Goal: Task Accomplishment & Management: Use online tool/utility

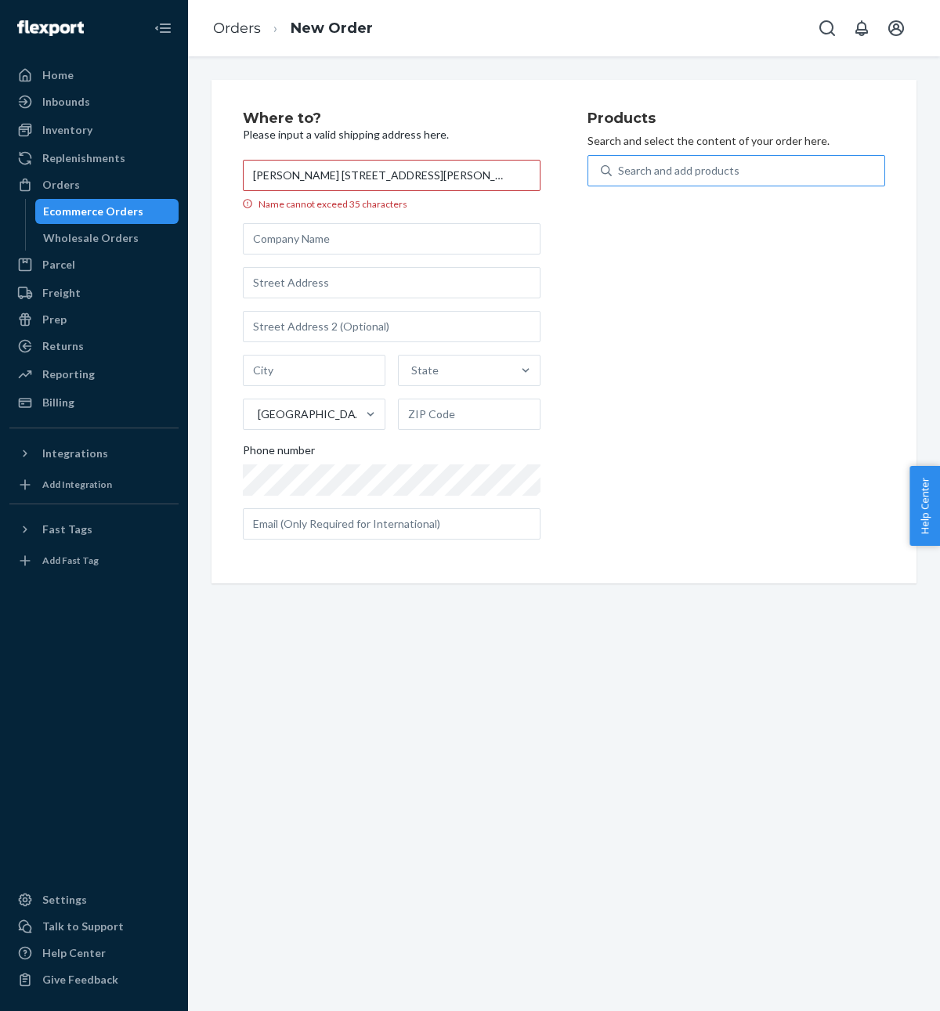
drag, startPoint x: 312, startPoint y: 175, endPoint x: 675, endPoint y: 174, distance: 363.4
click at [676, 175] on div "Where to? Please input a valid shipping address here. [PERSON_NAME] [STREET_ADD…" at bounding box center [564, 331] width 642 height 441
type input "[PERSON_NAME]"
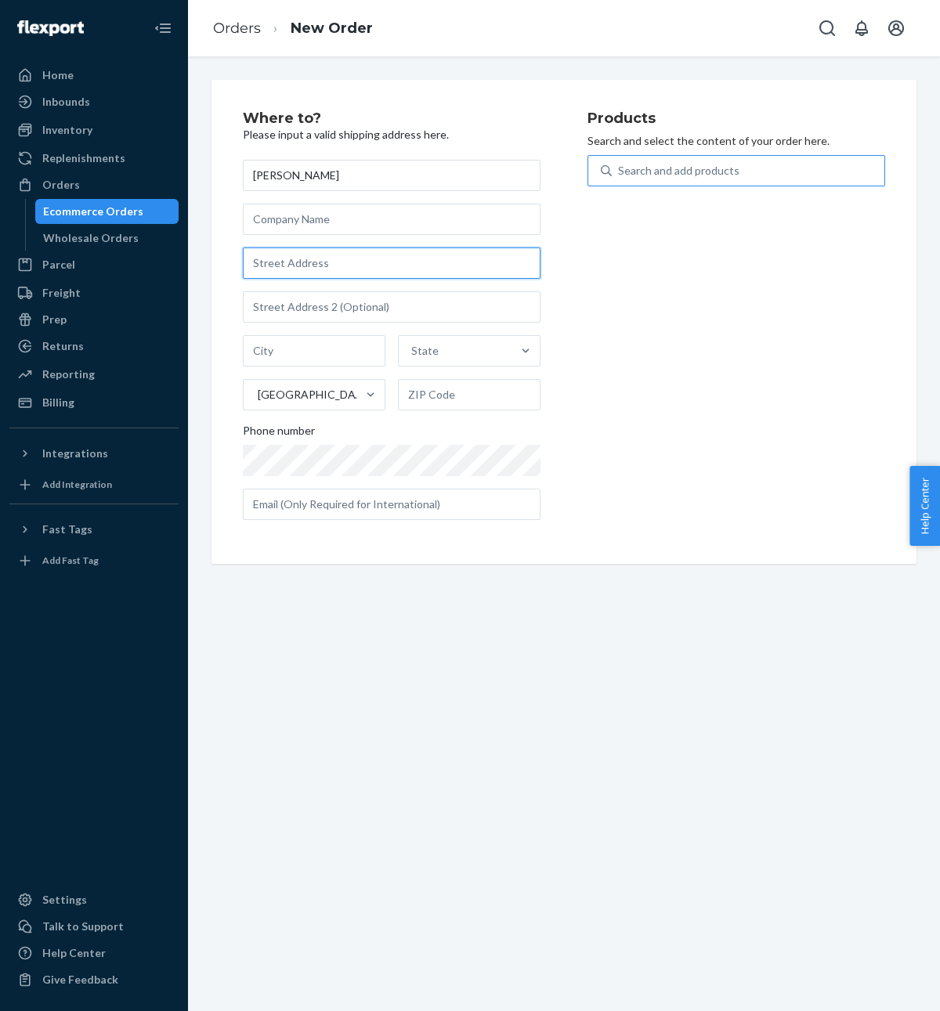
paste input "[STREET_ADDRESS][PERSON_NAME][PERSON_NAME]"
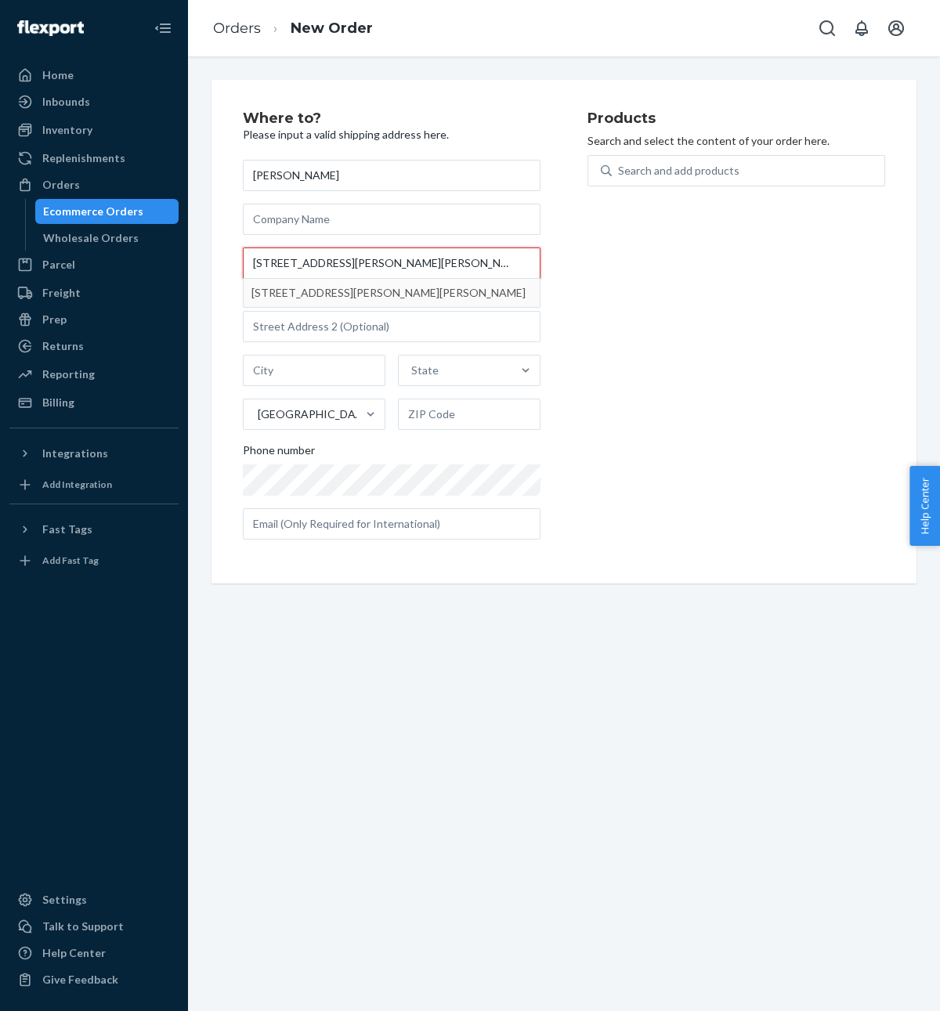
type input "[STREET_ADDRESS][PERSON_NAME][PERSON_NAME]"
type input "[GEOGRAPHIC_DATA]"
type input "29708"
type input "[STREET_ADDRESS][PERSON_NAME]"
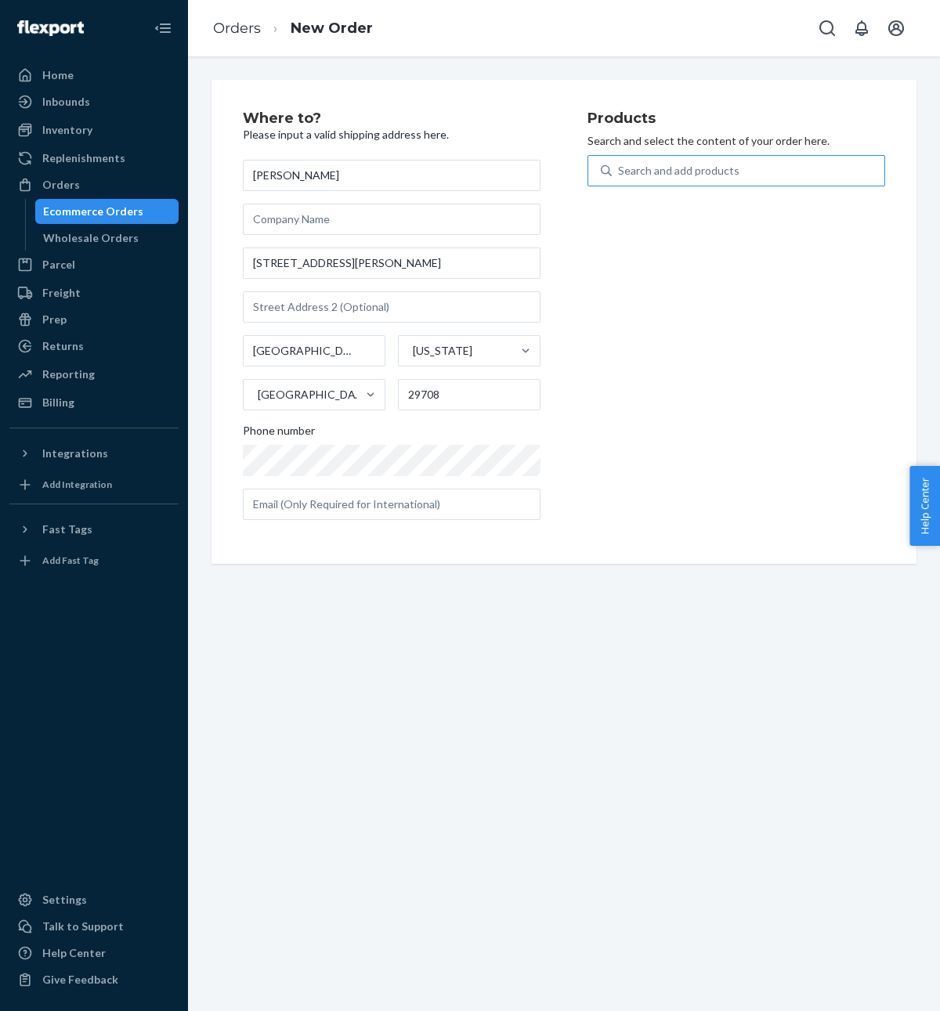
click at [650, 174] on div "Search and add products" at bounding box center [678, 171] width 121 height 16
click at [619, 174] on input "Search and add products" at bounding box center [619, 171] width 2 height 16
type input "aqu"
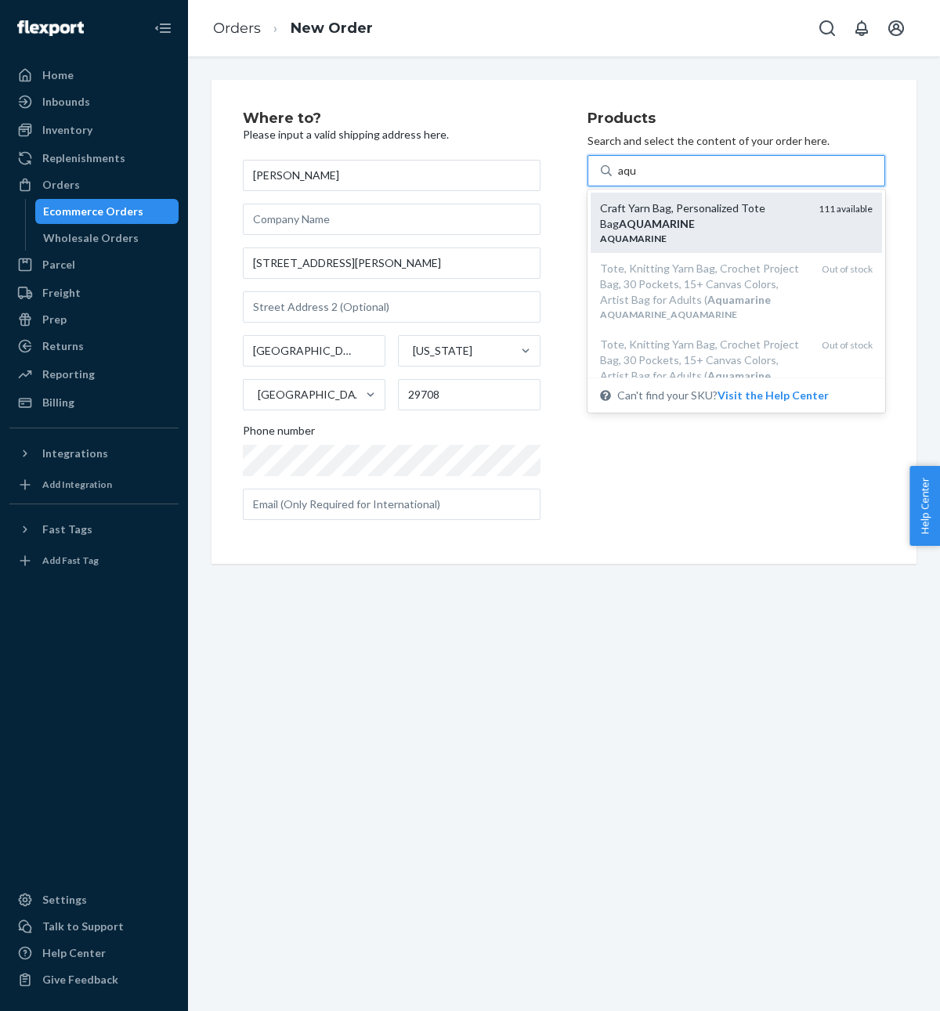
click at [664, 214] on div "Craft Yarn Bag, Personalized Tote Bag AQUAMARINE" at bounding box center [703, 215] width 206 height 31
click at [637, 179] on input "aqu" at bounding box center [628, 171] width 20 height 16
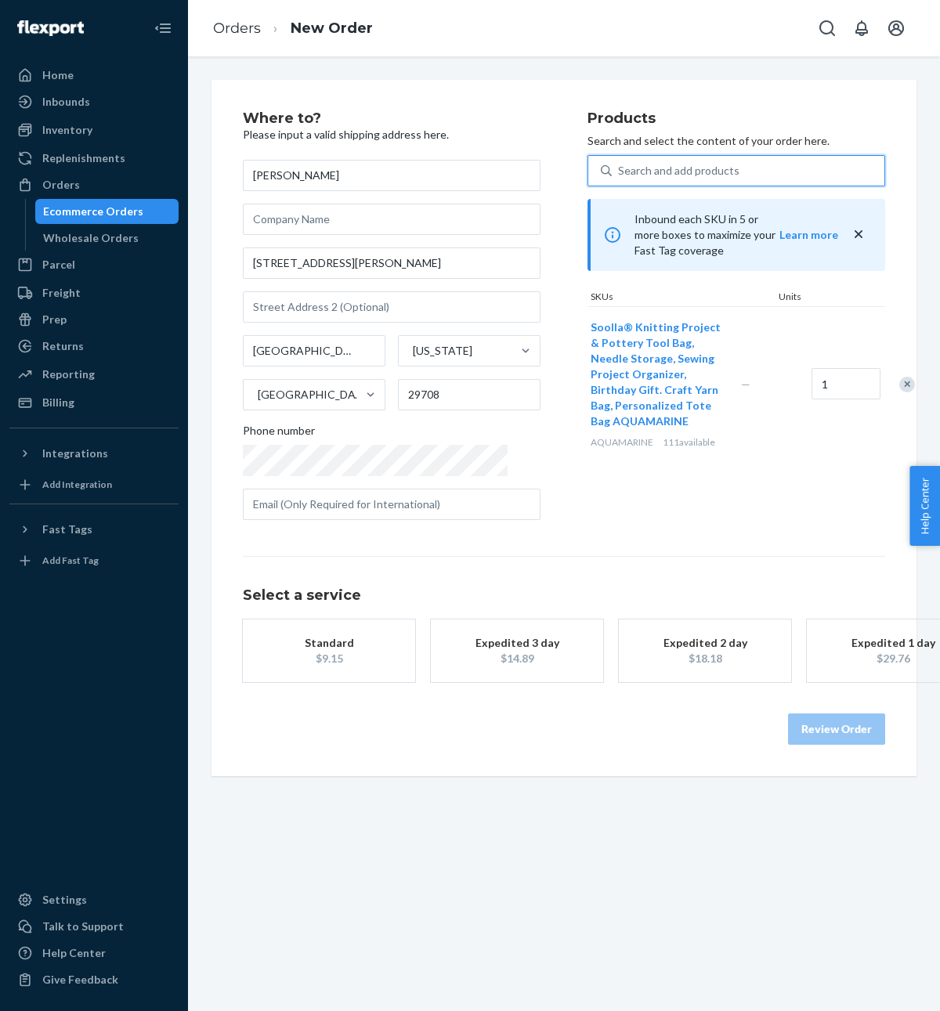
click at [650, 173] on div "Search and add products" at bounding box center [678, 171] width 121 height 16
click at [619, 173] on input "0 results available. Select is focused ,type to refine list, press Down to open…" at bounding box center [619, 171] width 2 height 16
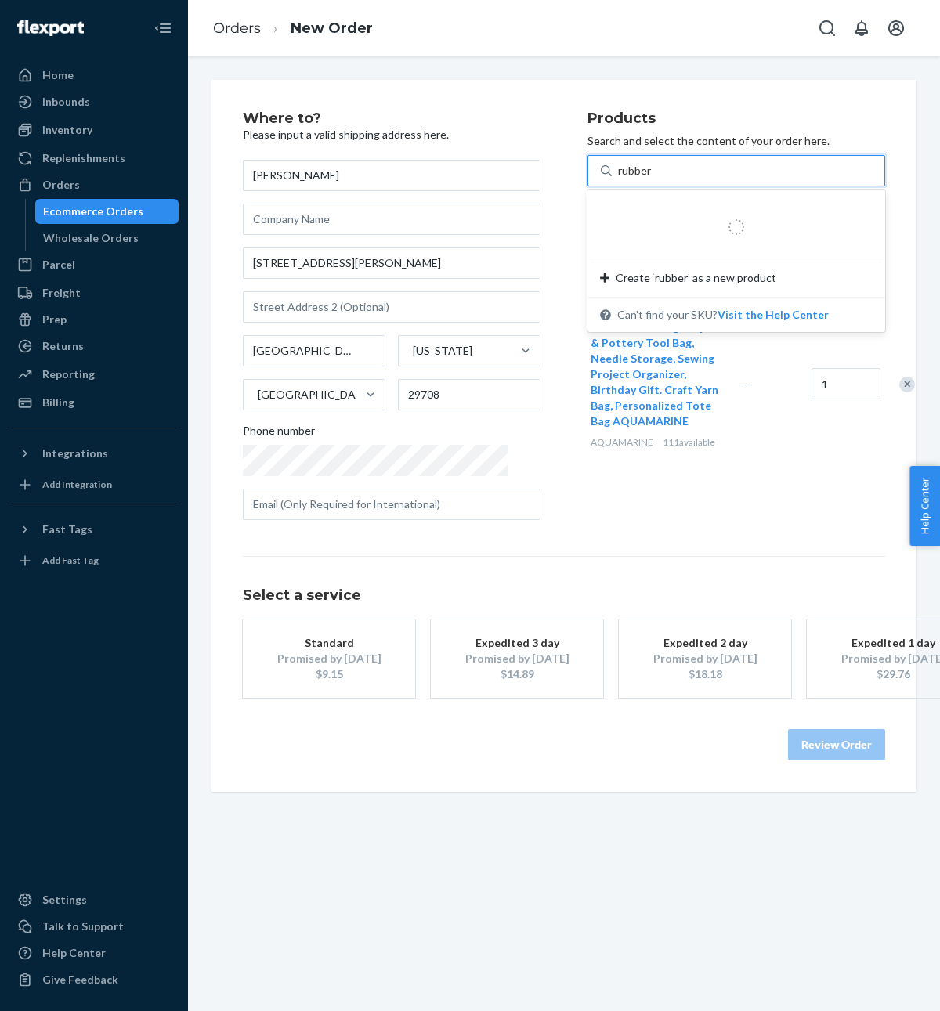
type input "rubbers"
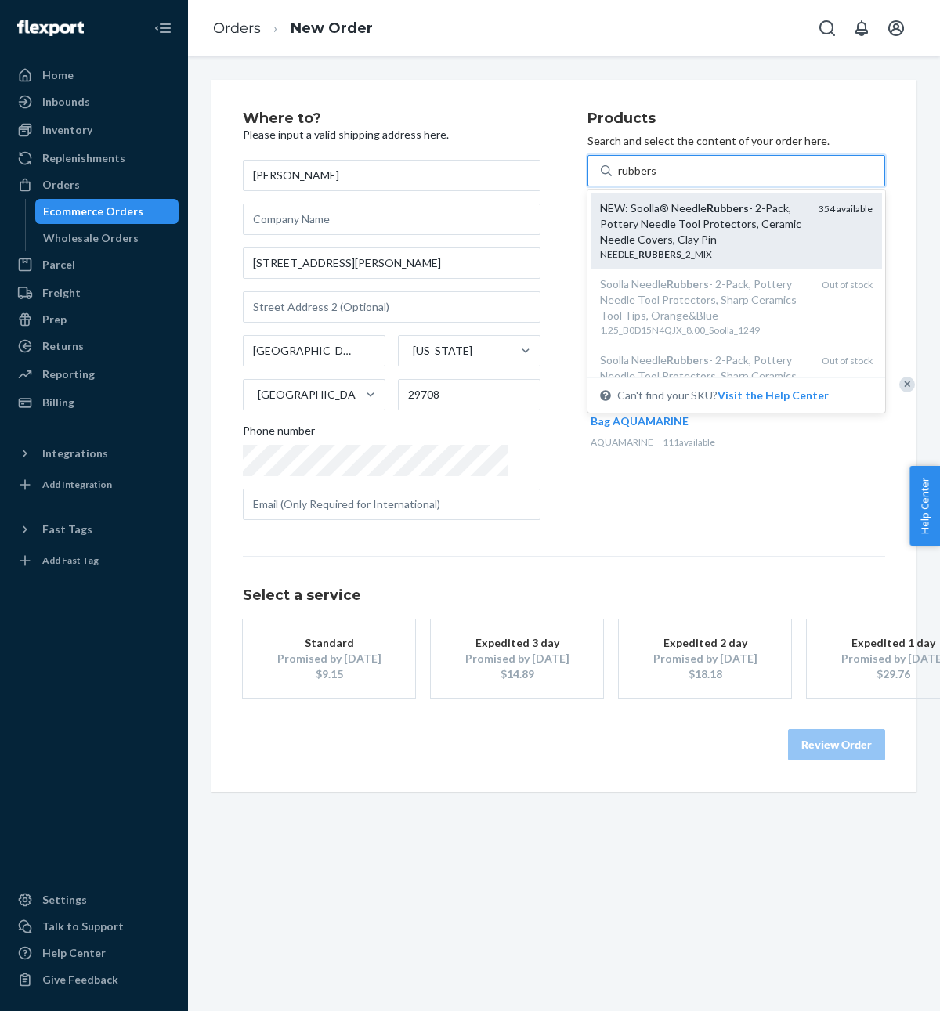
click at [706, 201] on em "Rubbers" at bounding box center [727, 207] width 42 height 13
click at [657, 179] on input "rubbers" at bounding box center [637, 171] width 39 height 16
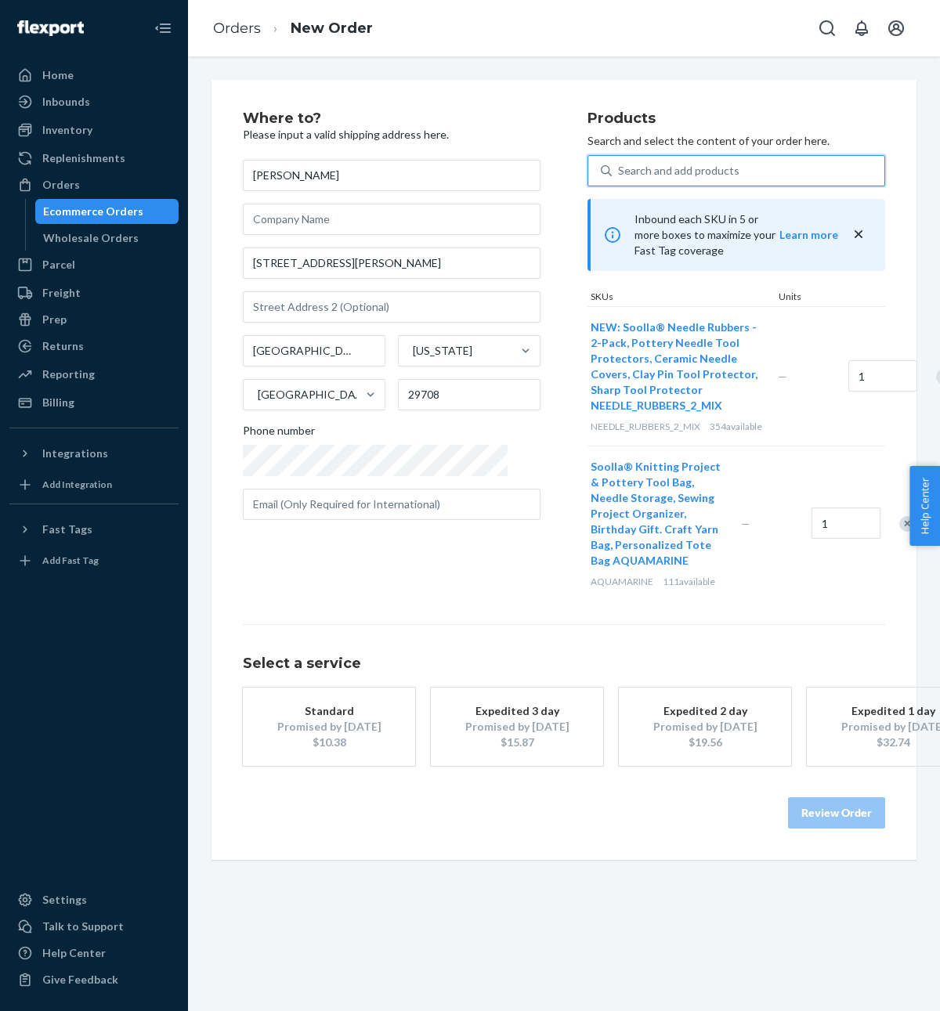
click at [351, 662] on div "Select a service Standard Promised by [DATE] $10.38 Expedited 3 day Promised by…" at bounding box center [564, 695] width 642 height 142
click at [351, 763] on button "Standard Promised by [DATE] $10.38" at bounding box center [329, 727] width 172 height 78
click at [795, 847] on div "Where to? Please input a valid shipping address here. [PERSON_NAME] [STREET_ADD…" at bounding box center [563, 470] width 705 height 780
click at [848, 829] on button "Review Order" at bounding box center [836, 812] width 97 height 31
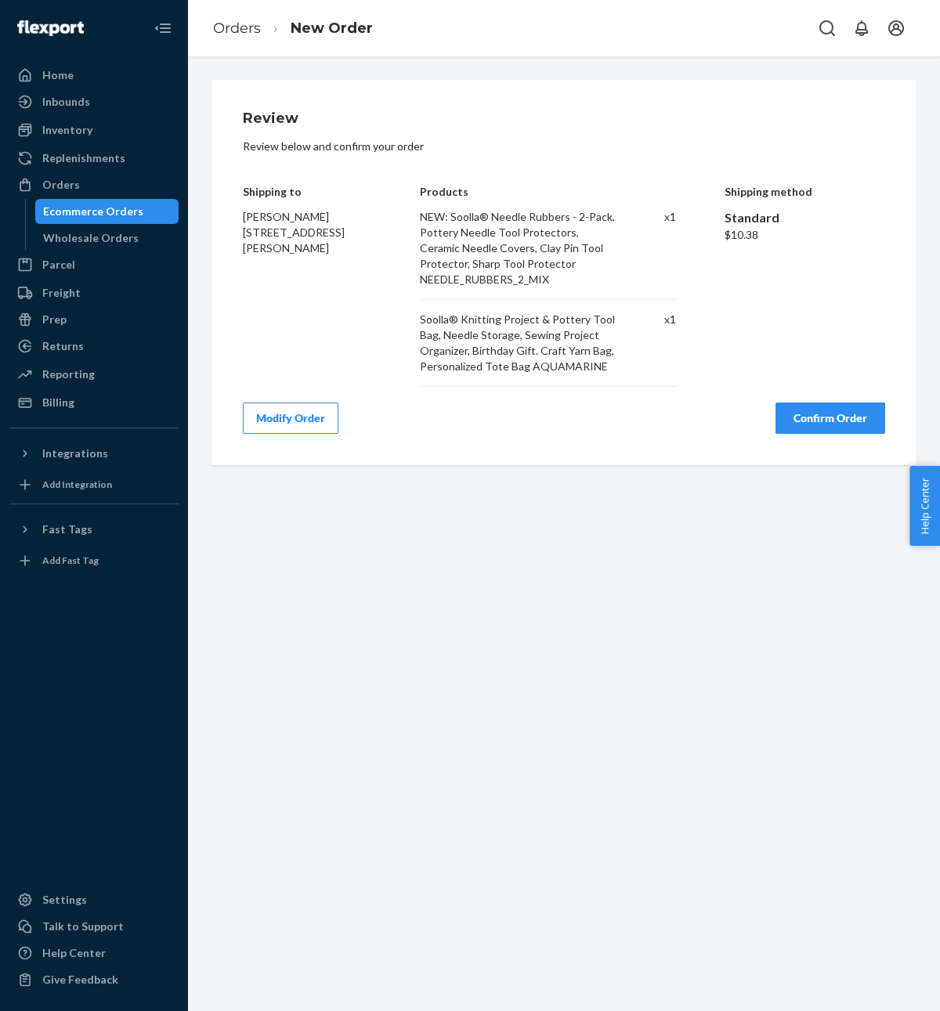
click at [836, 421] on button "Confirm Order" at bounding box center [830, 418] width 110 height 31
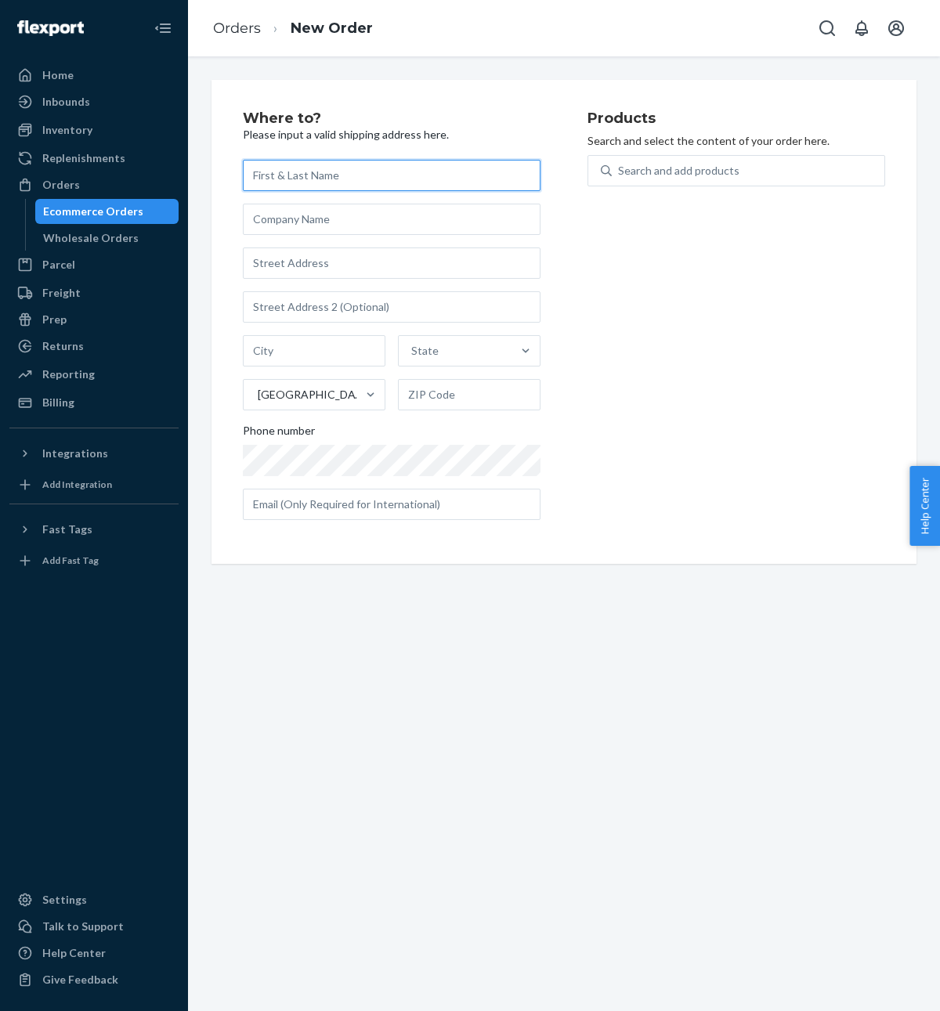
click at [283, 174] on input "text" at bounding box center [392, 175] width 298 height 31
paste input "Monica Serrano 403 Cleveland St. WOODLAND, CA 95695"
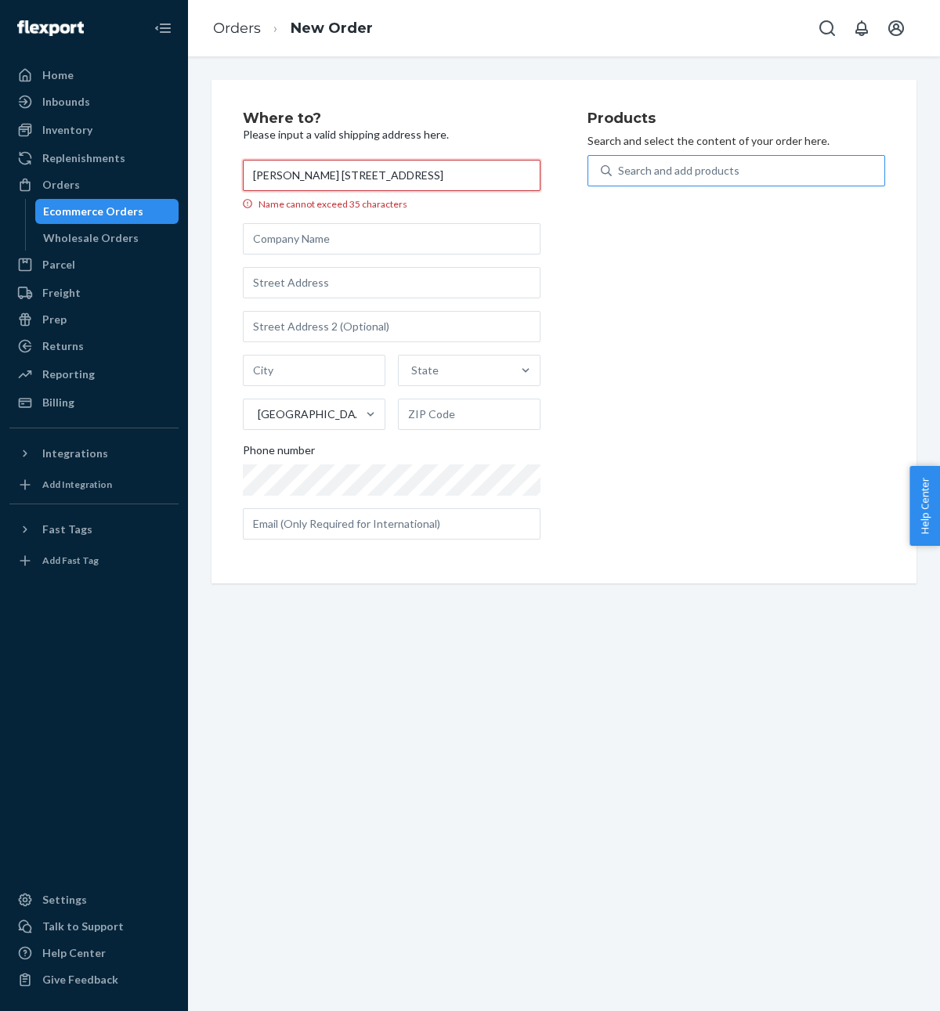
scroll to position [0, 27]
drag, startPoint x: 330, startPoint y: 176, endPoint x: 676, endPoint y: 176, distance: 346.1
click at [676, 176] on div "Where to? Please input a valid shipping address here. Monica Serrano 403 Clevel…" at bounding box center [564, 331] width 642 height 441
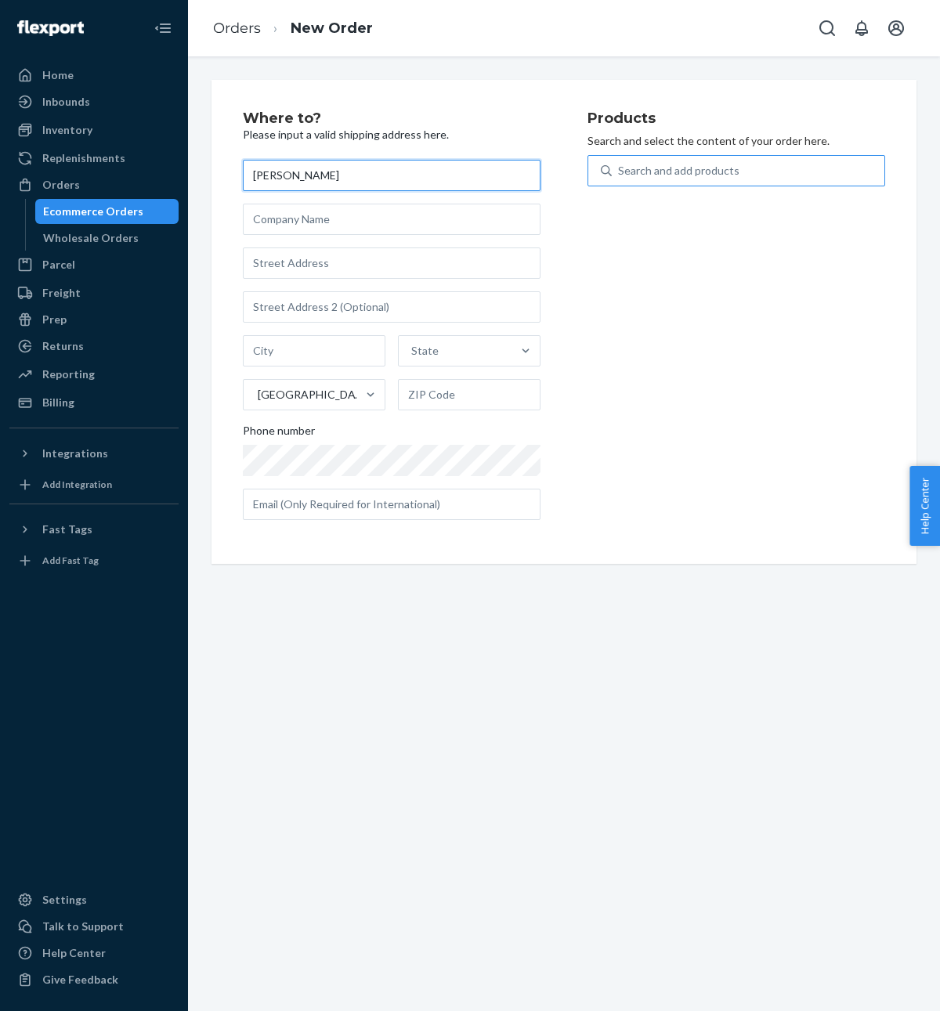
scroll to position [0, 0]
type input "Monica Serrano"
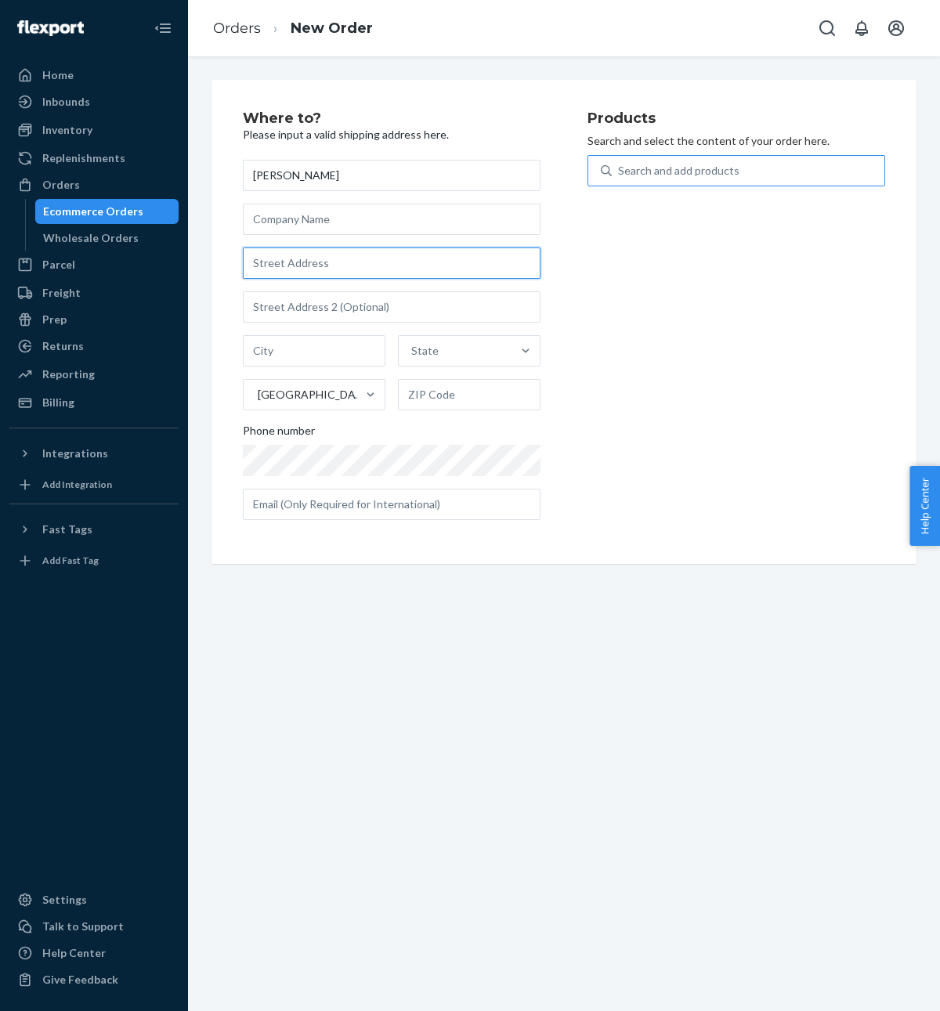
paste input "403 Cleveland St. WOODLAND, CA 95695"
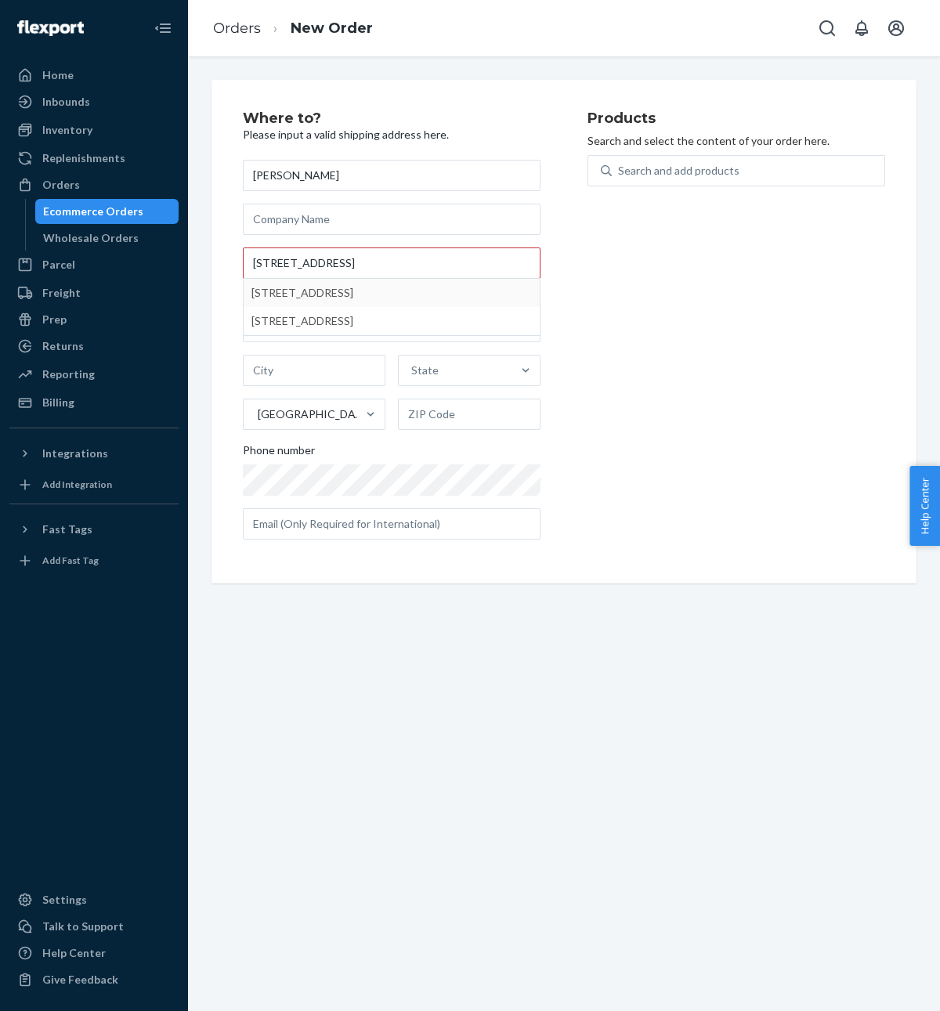
type input "403 Cleveland St"
type input "Woodland"
type input "95695"
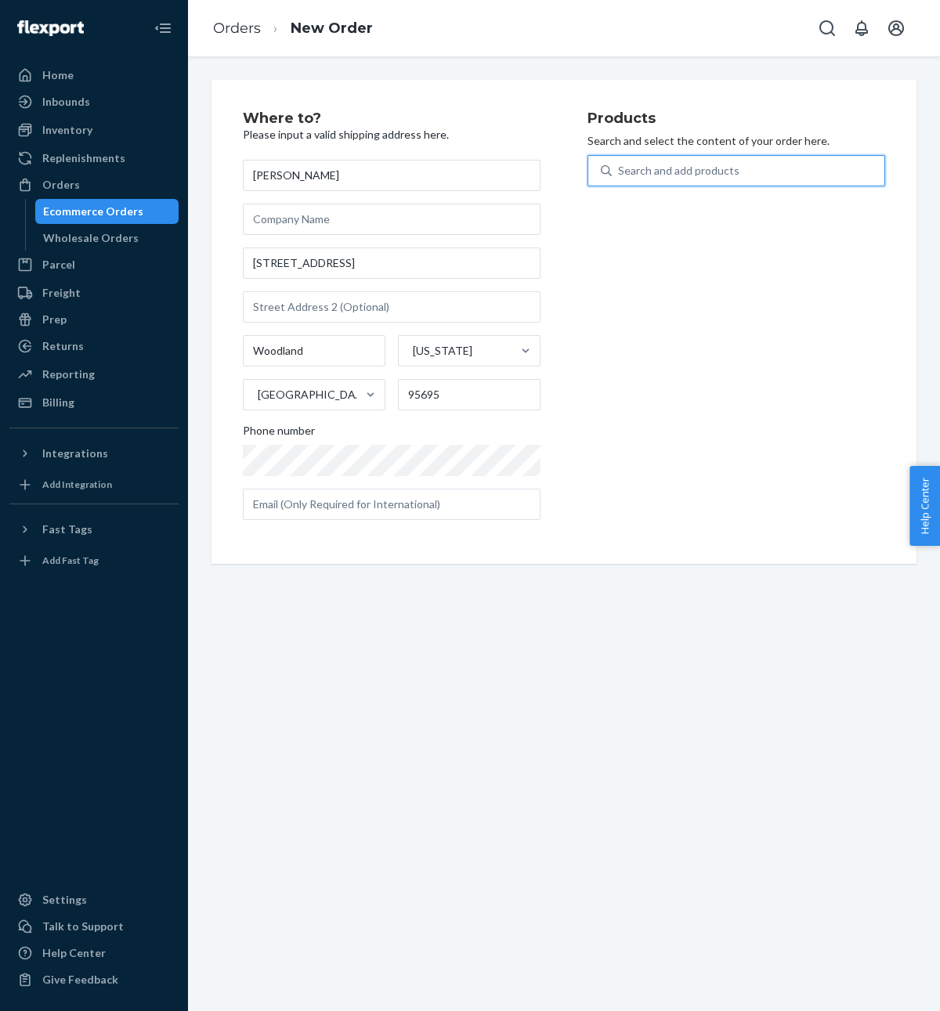
click at [662, 184] on div "Search and add products" at bounding box center [748, 171] width 273 height 28
click at [619, 179] on input "0 results available. Use Up and Down to choose options, press Enter to select t…" at bounding box center [619, 171] width 2 height 16
type input "wind"
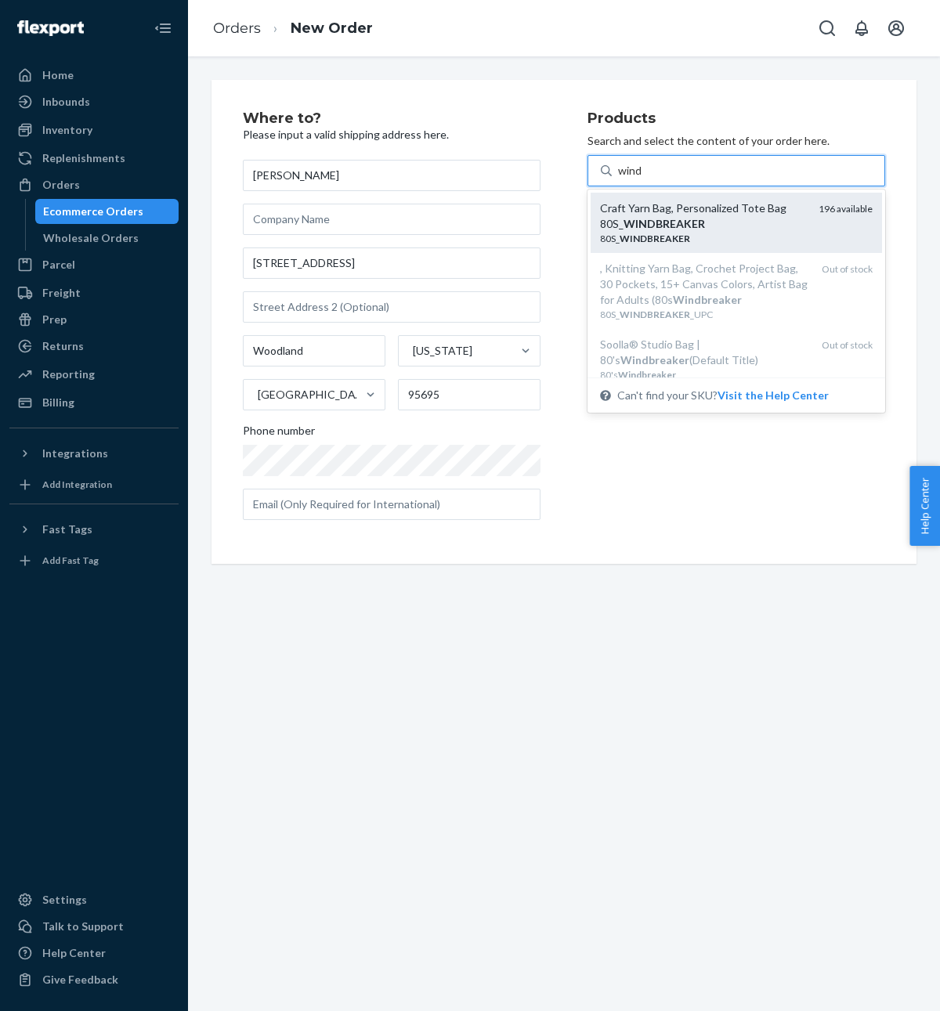
click at [681, 221] on em "WINDBREAKER" at bounding box center [663, 223] width 81 height 13
click at [643, 179] on input "wind" at bounding box center [630, 171] width 25 height 16
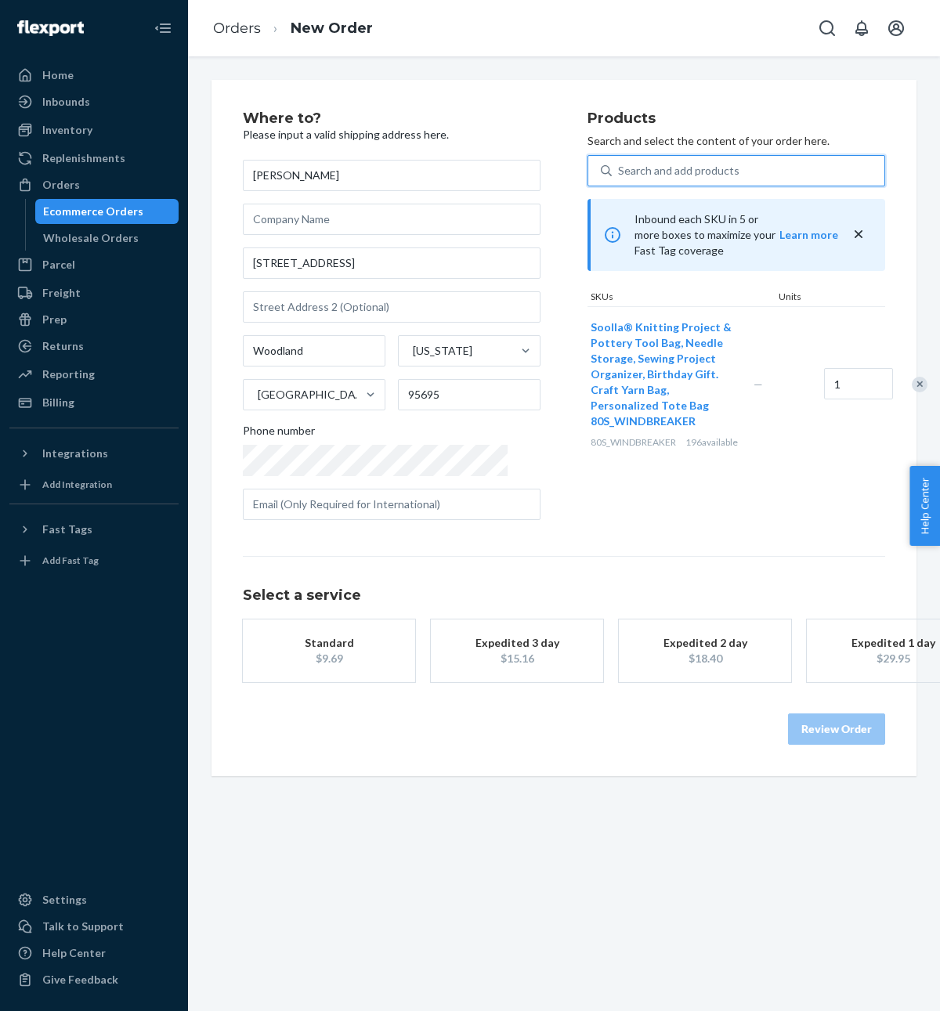
click at [382, 647] on div "Standard" at bounding box center [328, 643] width 125 height 16
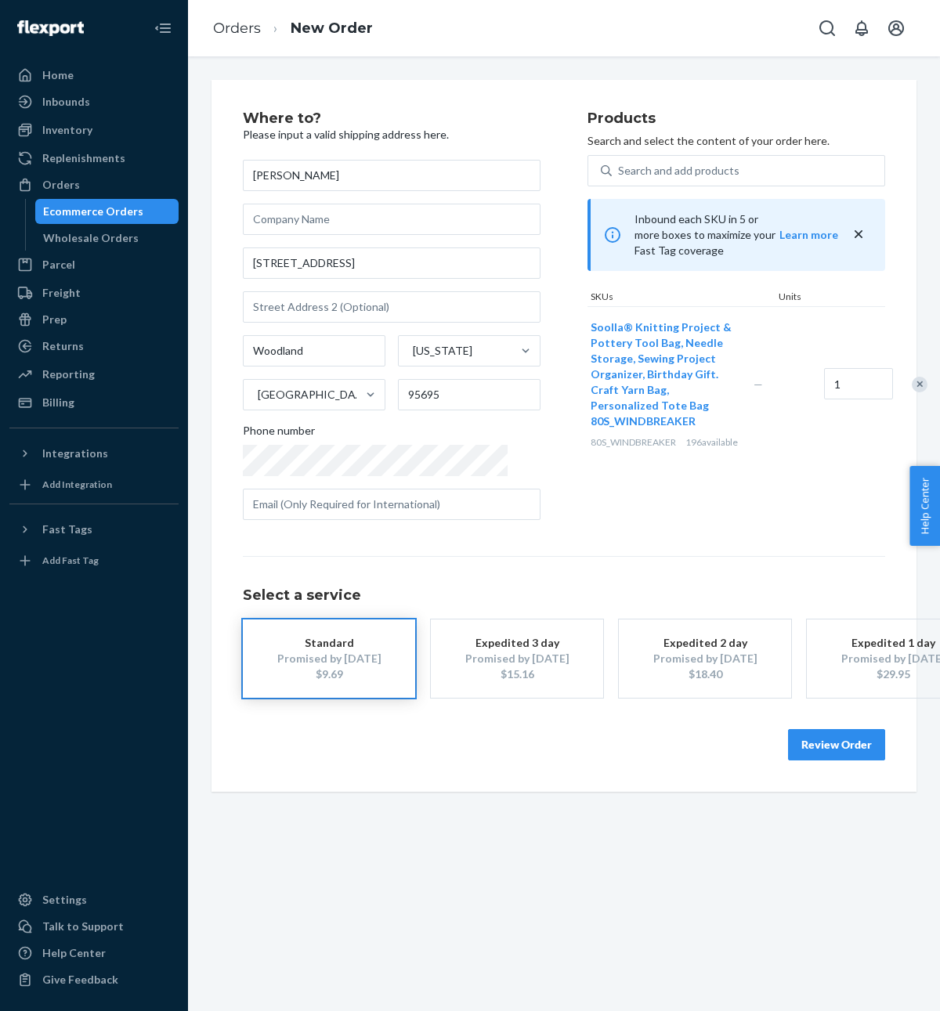
click at [842, 742] on button "Review Order" at bounding box center [836, 744] width 97 height 31
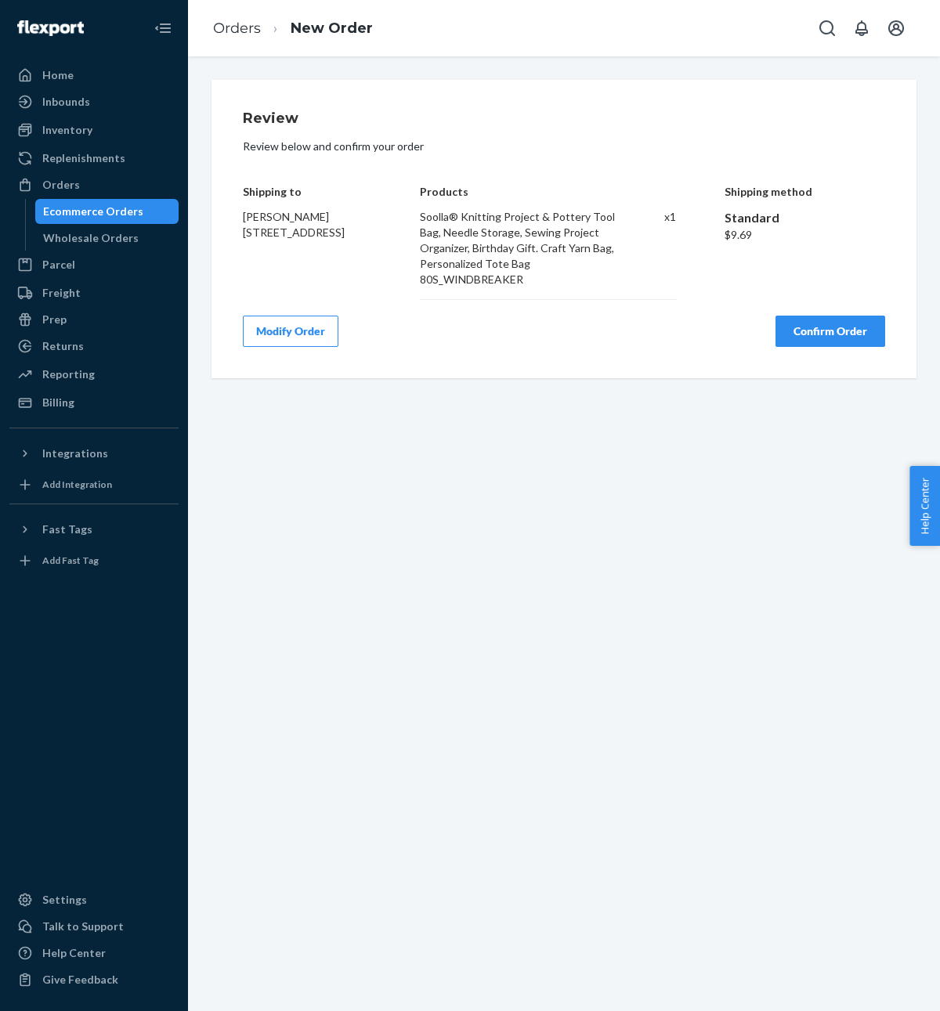
click at [843, 325] on button "Confirm Order" at bounding box center [830, 331] width 110 height 31
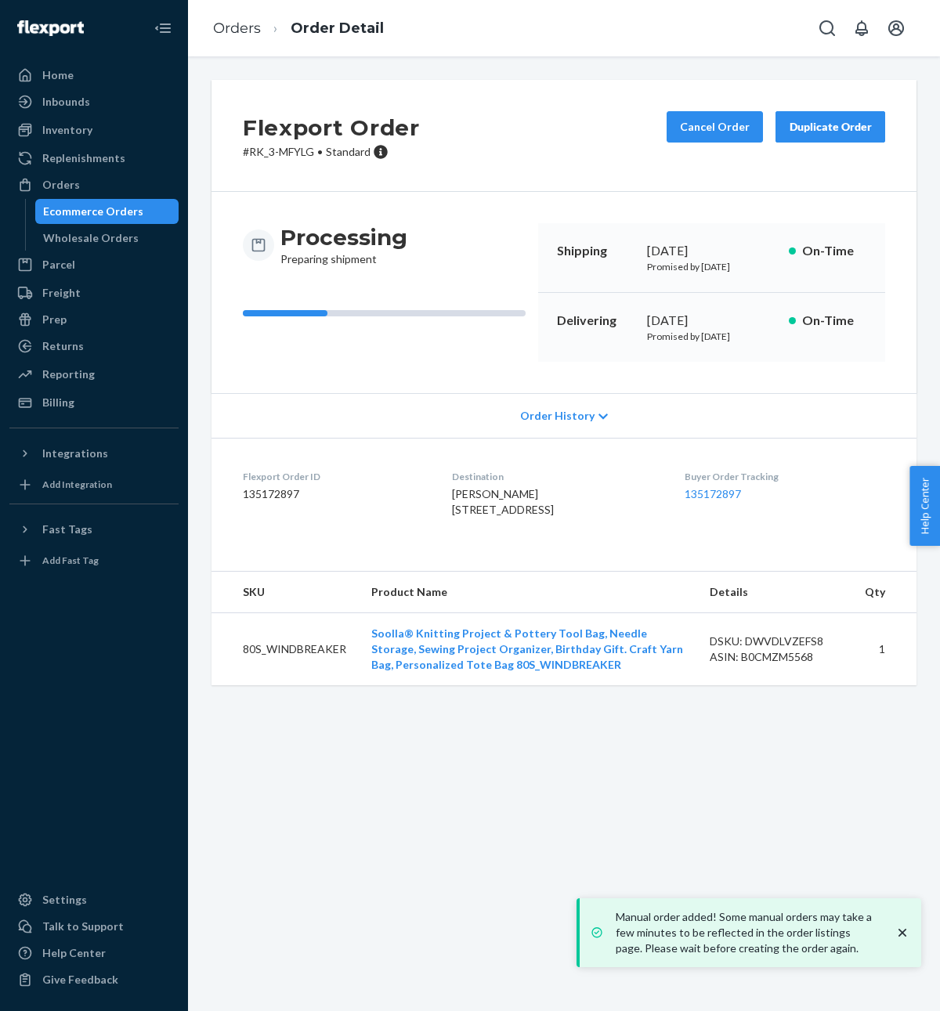
click at [246, 222] on div "Processing Preparing shipment Shipping August 25, 2025 Promised by August 25, 2…" at bounding box center [563, 292] width 705 height 201
